Goal: Task Accomplishment & Management: Complete application form

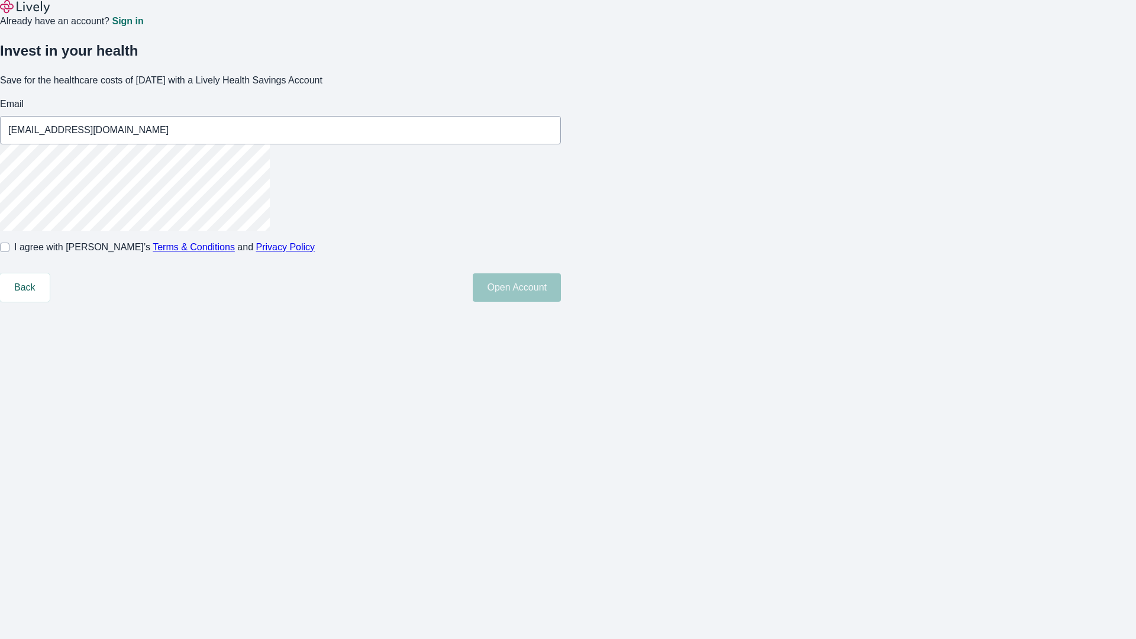
click at [9, 252] on input "I agree with Lively’s Terms & Conditions and Privacy Policy" at bounding box center [4, 247] width 9 height 9
checkbox input "true"
click at [561, 302] on button "Open Account" at bounding box center [517, 287] width 88 height 28
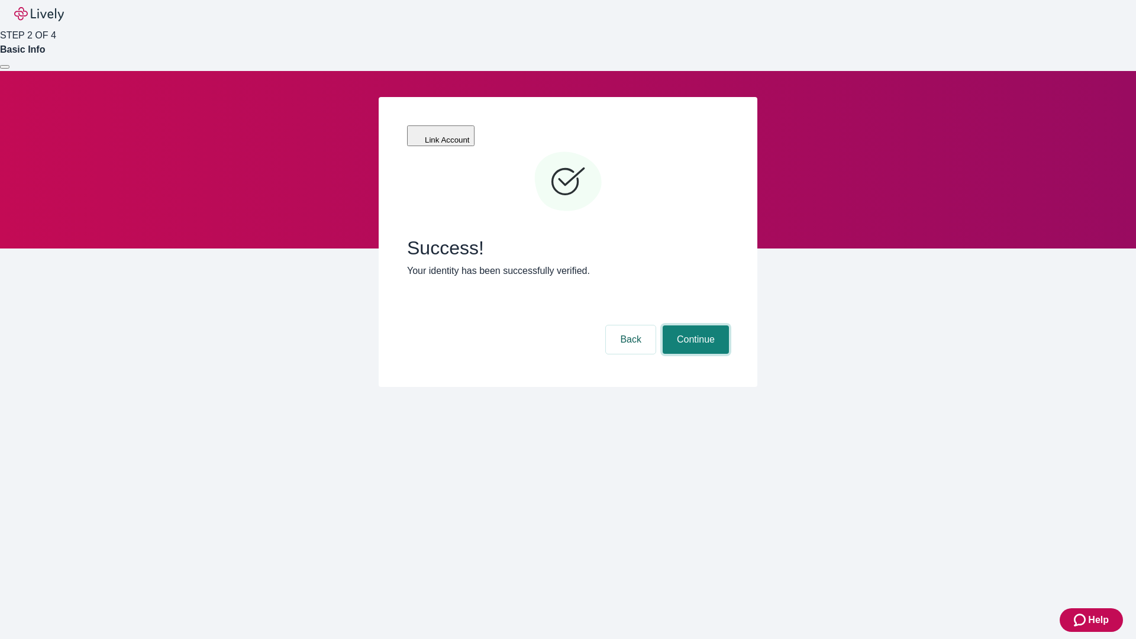
click at [694, 325] on button "Continue" at bounding box center [696, 339] width 66 height 28
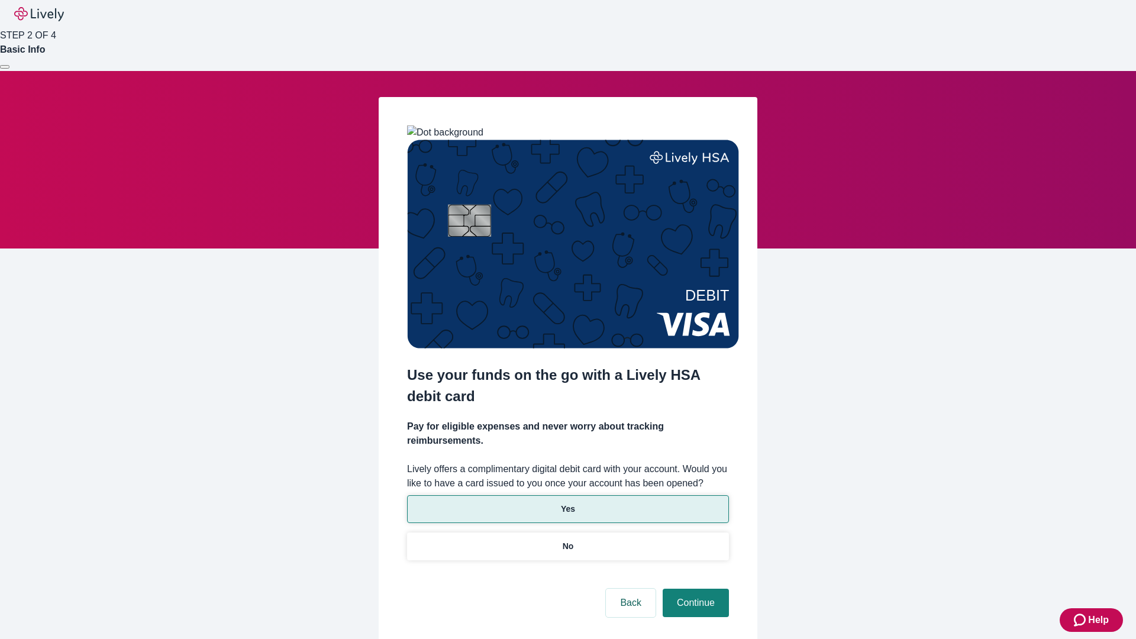
click at [567, 503] on p "Yes" at bounding box center [568, 509] width 14 height 12
click at [694, 589] on button "Continue" at bounding box center [696, 603] width 66 height 28
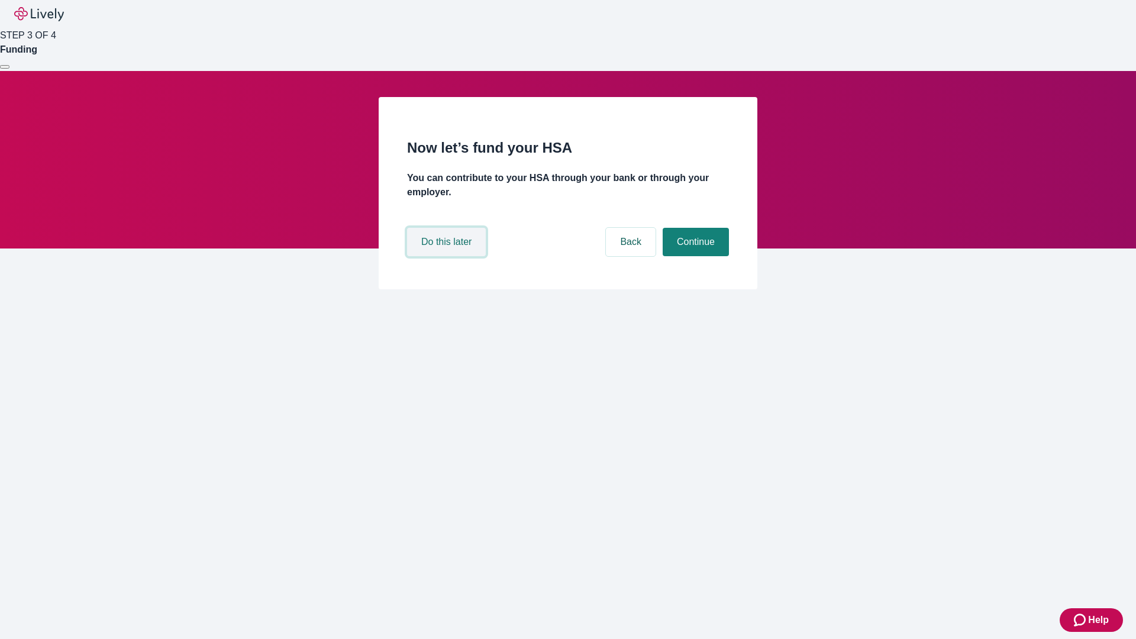
click at [448, 256] on button "Do this later" at bounding box center [446, 242] width 79 height 28
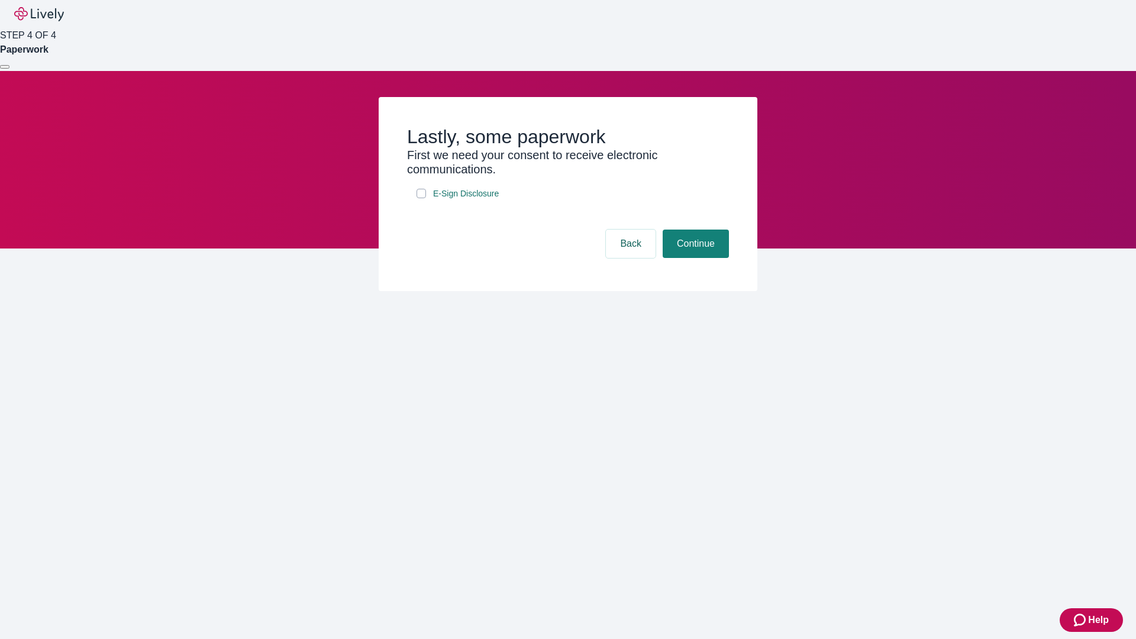
click at [421, 198] on input "E-Sign Disclosure" at bounding box center [421, 193] width 9 height 9
checkbox input "true"
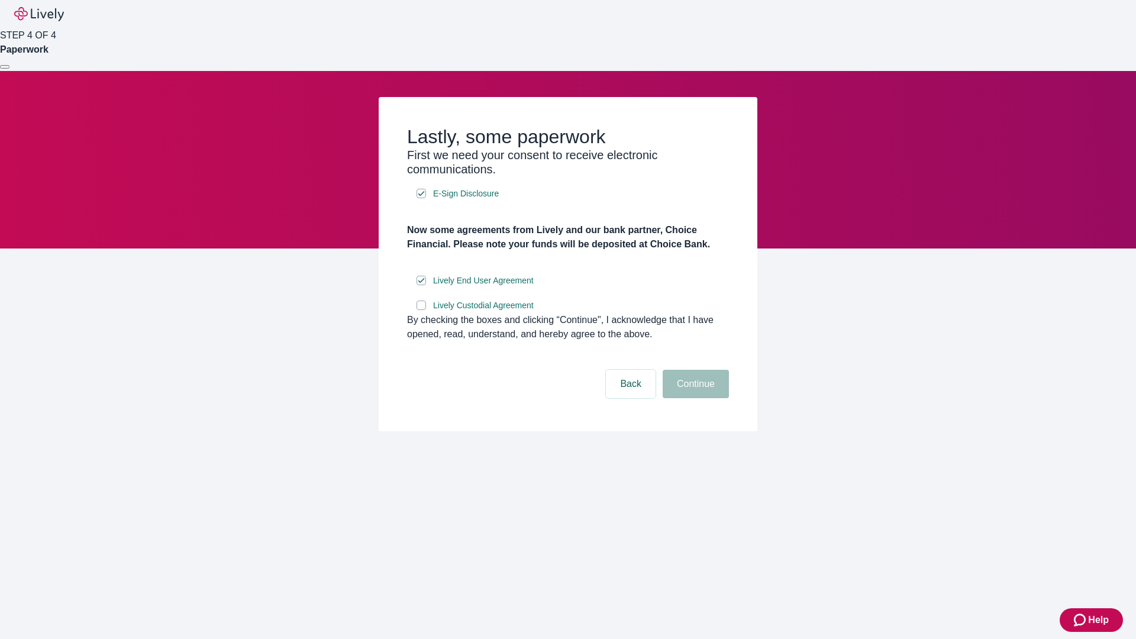
click at [421, 310] on input "Lively Custodial Agreement" at bounding box center [421, 305] width 9 height 9
checkbox input "true"
click at [694, 398] on button "Continue" at bounding box center [696, 384] width 66 height 28
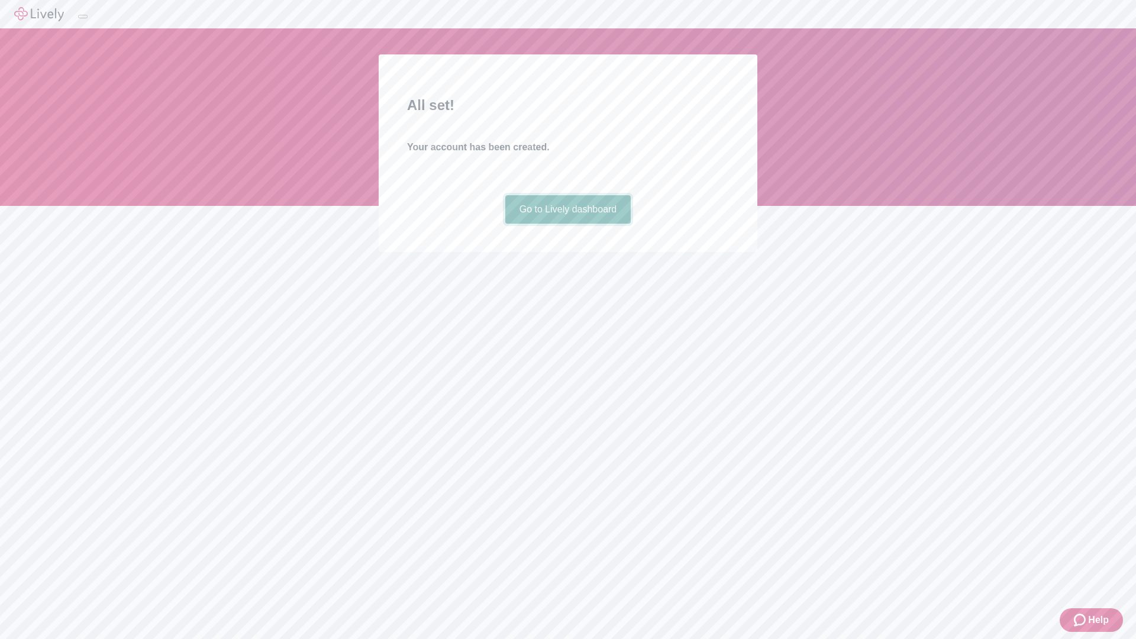
click at [567, 224] on link "Go to Lively dashboard" at bounding box center [568, 209] width 126 height 28
